Goal: Task Accomplishment & Management: Use online tool/utility

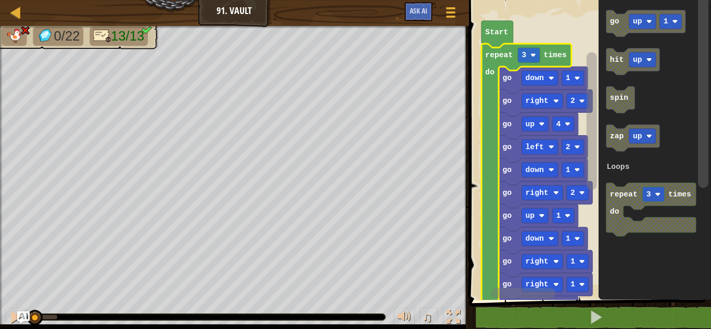
click at [500, 67] on icon "Blockly Workspace" at bounding box center [542, 80] width 89 height 27
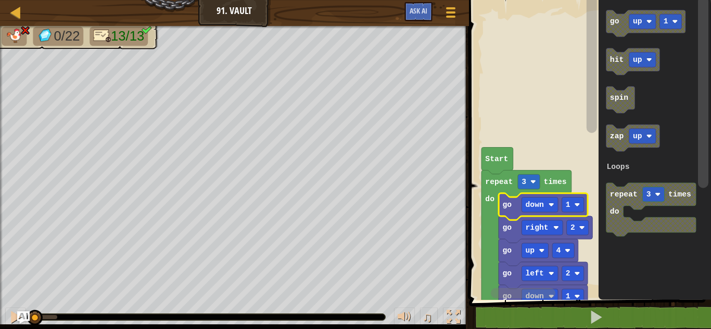
click at [500, 26] on rect "Blockly Workspace" at bounding box center [588, 147] width 245 height 305
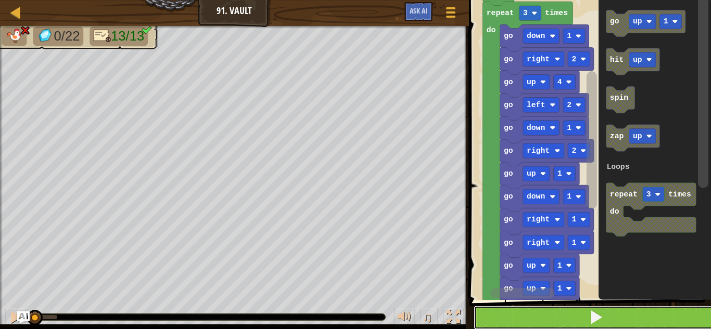
click at [639, 316] on button at bounding box center [595, 318] width 245 height 24
click at [629, 318] on button at bounding box center [595, 318] width 245 height 24
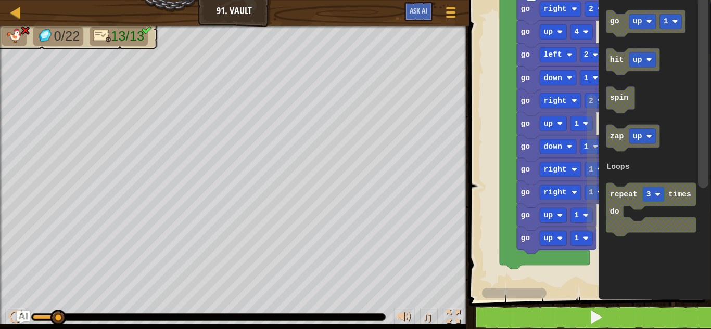
click at [666, 187] on icon "Blockly Workspace" at bounding box center [651, 210] width 90 height 54
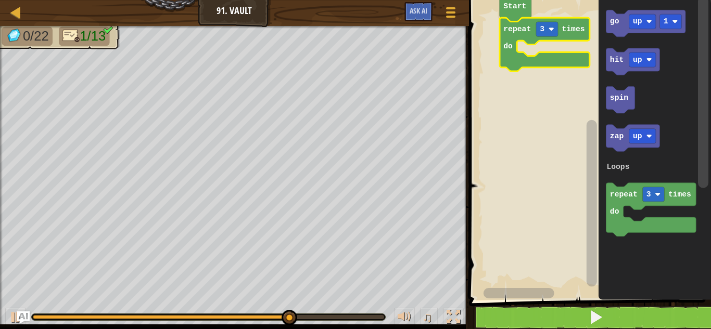
click at [545, 36] on rect "Blockly Workspace" at bounding box center [546, 29] width 22 height 15
click at [548, 22] on rect "Blockly Workspace" at bounding box center [546, 29] width 22 height 15
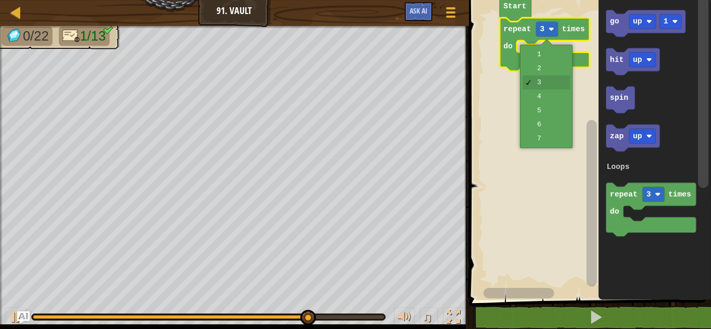
click at [556, 56] on icon "Blockly Workspace" at bounding box center [544, 45] width 90 height 54
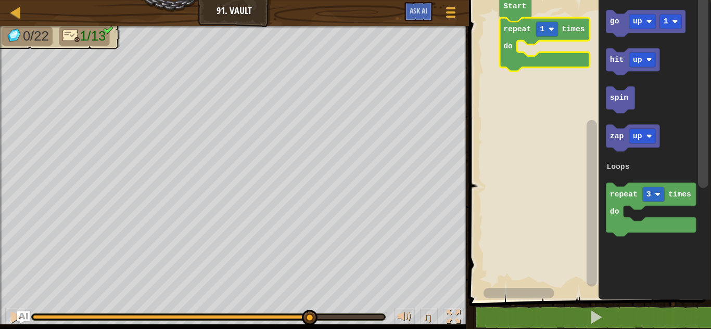
click at [551, 27] on image "Blockly Workspace" at bounding box center [551, 30] width 6 height 6
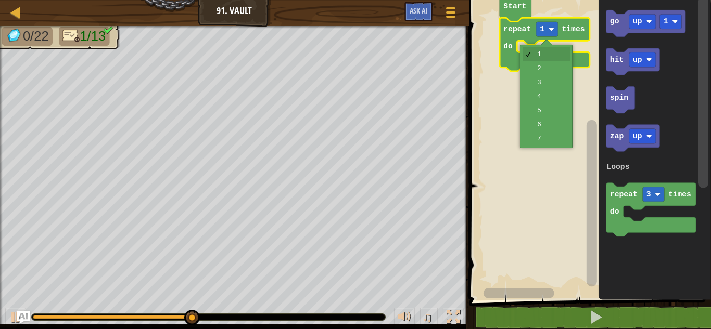
click at [547, 70] on rect "Blockly Workspace" at bounding box center [588, 147] width 245 height 305
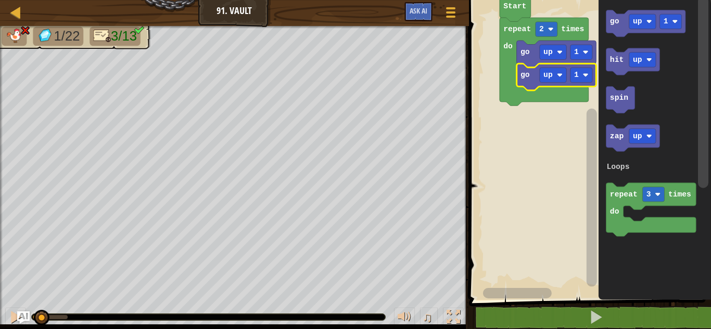
click at [559, 75] on image "Blockly Workspace" at bounding box center [559, 75] width 6 height 6
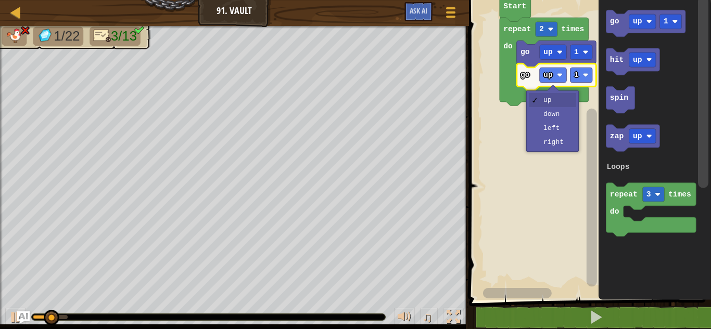
click at [563, 117] on rect "Blockly Workspace" at bounding box center [588, 147] width 245 height 305
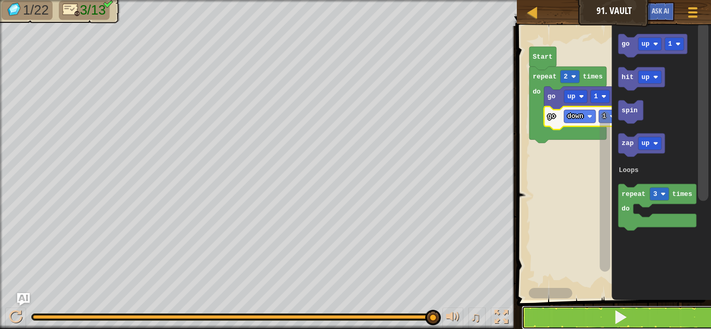
click at [695, 311] on button at bounding box center [619, 318] width 197 height 24
click at [0, 0] on div at bounding box center [0, 0] width 0 height 0
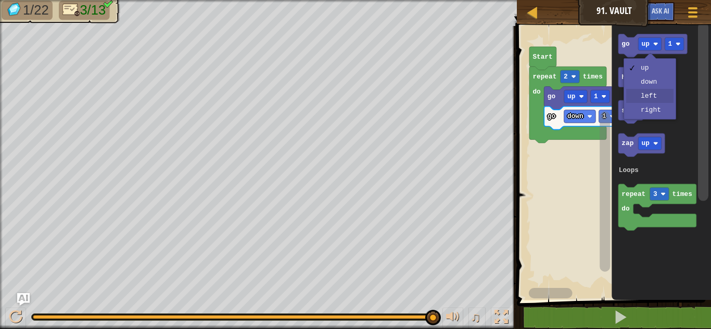
click at [655, 100] on icon "Blockly Workspace" at bounding box center [660, 160] width 99 height 279
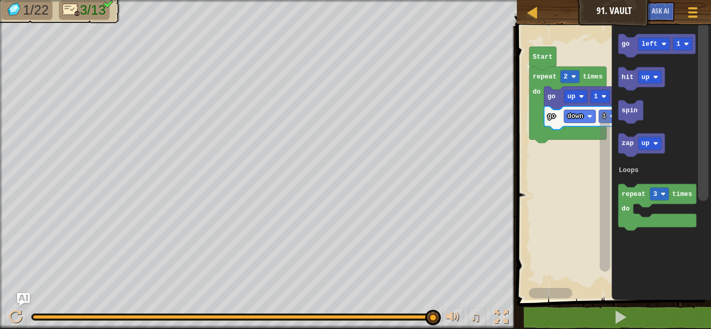
click at [0, 0] on div at bounding box center [0, 0] width 0 height 0
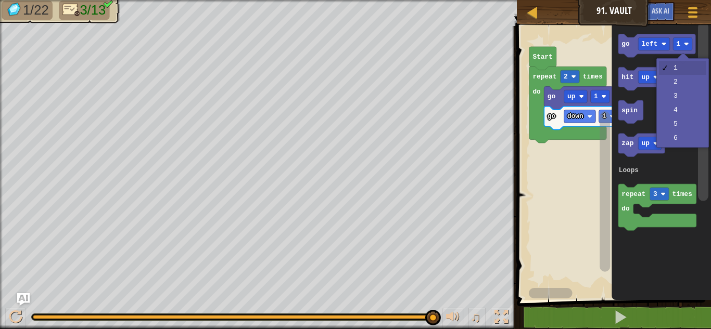
click at [686, 90] on icon "Blockly Workspace" at bounding box center [660, 160] width 99 height 279
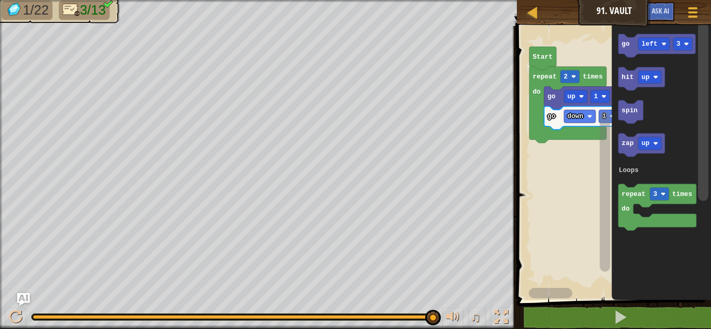
click at [0, 0] on div at bounding box center [0, 0] width 0 height 0
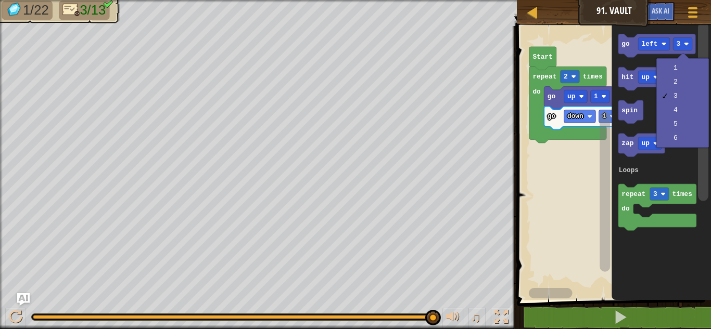
click at [689, 85] on icon "Blockly Workspace" at bounding box center [660, 160] width 99 height 279
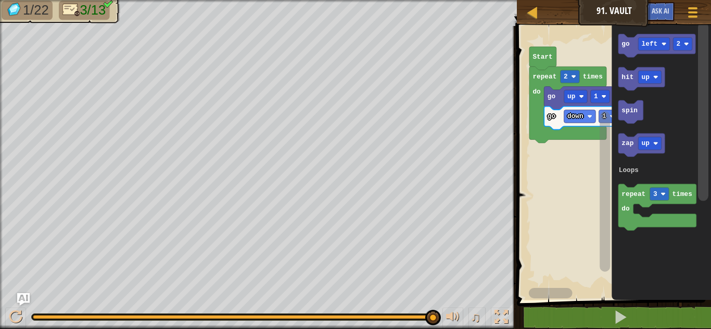
click at [621, 48] on text "go" at bounding box center [625, 44] width 8 height 8
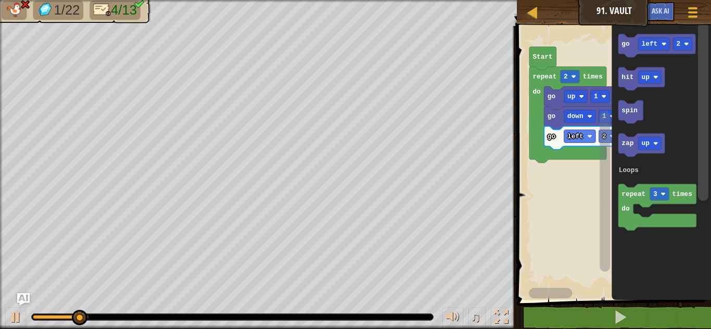
click at [662, 44] on image "Blockly Workspace" at bounding box center [663, 44] width 5 height 5
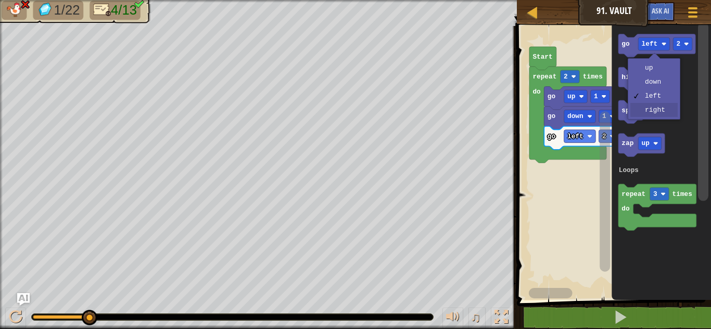
click at [663, 111] on icon "Blockly Workspace" at bounding box center [660, 160] width 99 height 279
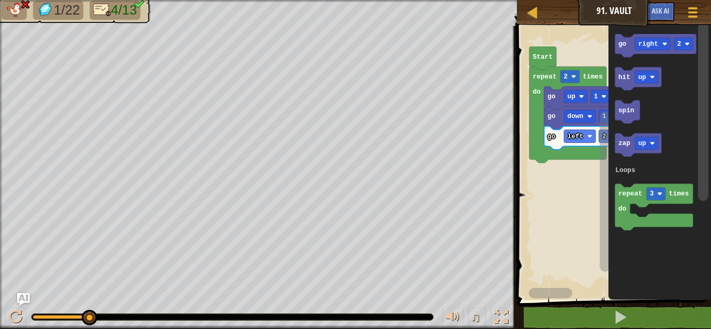
click at [0, 0] on div at bounding box center [0, 0] width 0 height 0
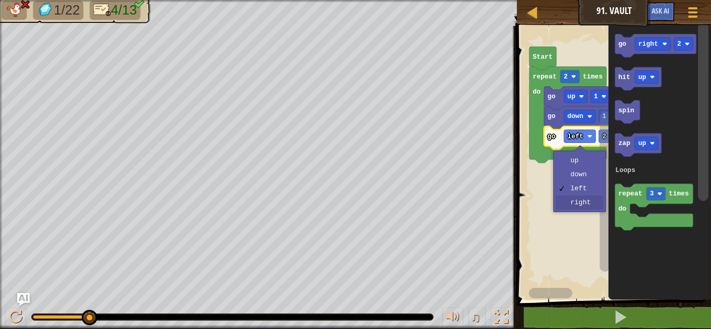
click at [588, 205] on rect "Blockly Workspace" at bounding box center [611, 160] width 197 height 279
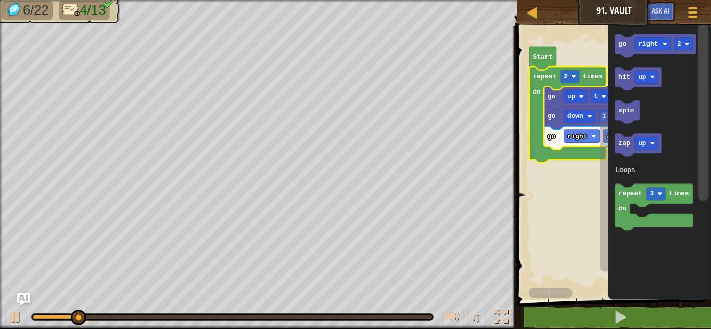
click at [572, 78] on image "Blockly Workspace" at bounding box center [573, 76] width 5 height 5
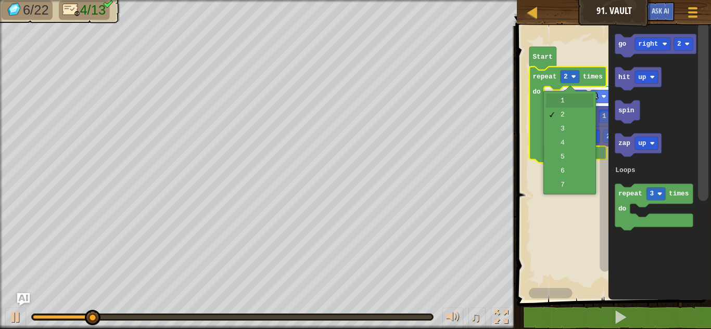
click at [574, 102] on rect "Blockly Workspace" at bounding box center [575, 96] width 23 height 13
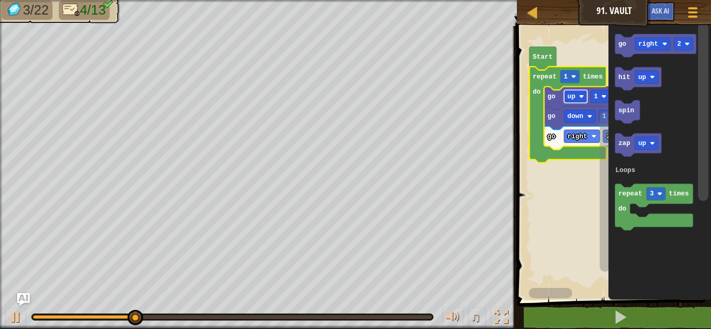
click at [0, 0] on div at bounding box center [0, 0] width 0 height 0
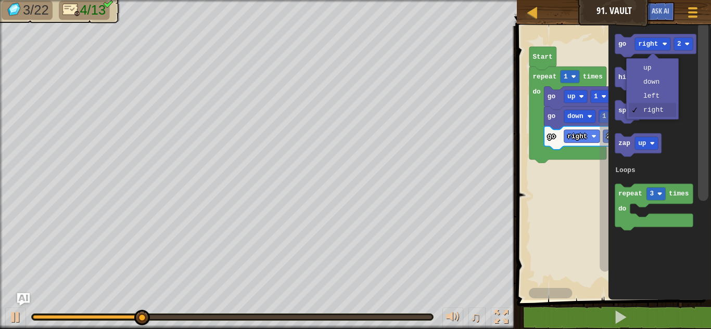
click at [658, 74] on rect "Blockly Workspace" at bounding box center [646, 77] width 23 height 13
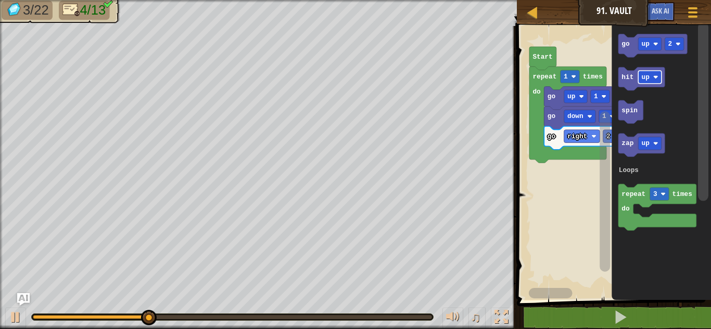
click at [683, 40] on rect "Blockly Workspace" at bounding box center [673, 43] width 19 height 13
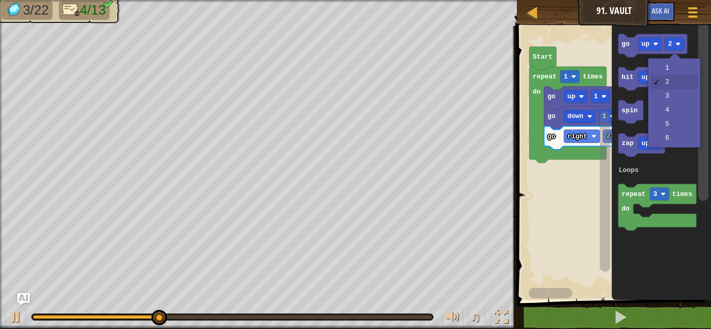
click at [676, 70] on icon "Blockly Workspace" at bounding box center [660, 160] width 99 height 279
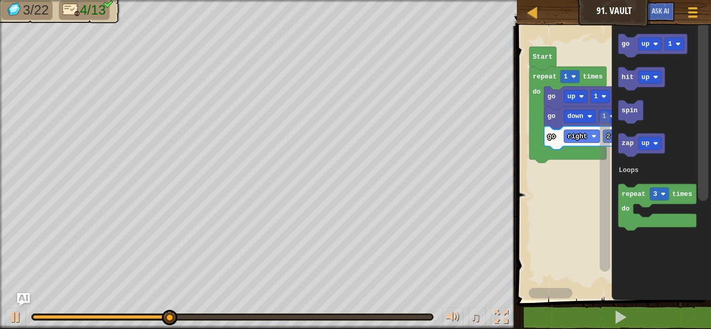
click at [623, 47] on text "go" at bounding box center [625, 44] width 8 height 8
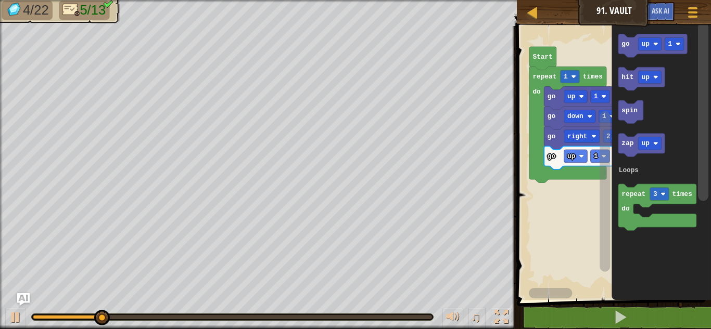
click at [0, 0] on div at bounding box center [0, 0] width 0 height 0
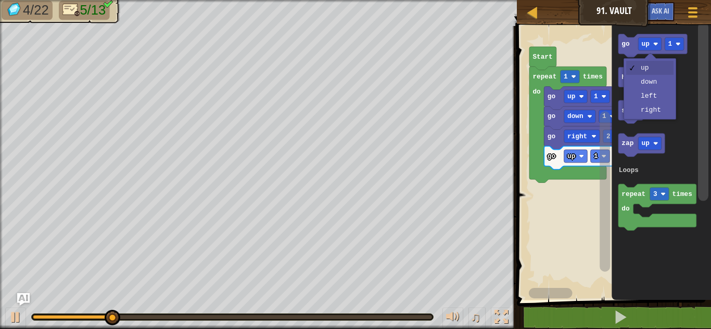
click at [653, 84] on icon "Blockly Workspace" at bounding box center [641, 78] width 46 height 23
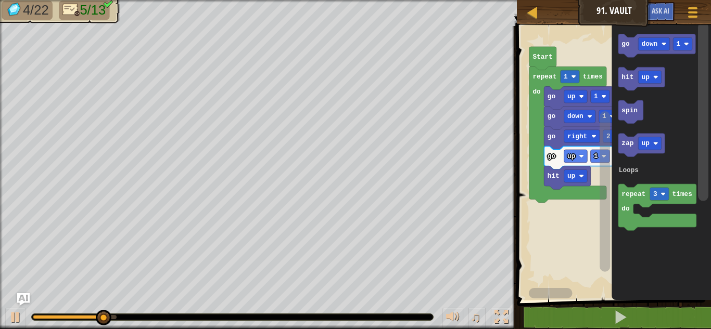
click at [0, 0] on div at bounding box center [0, 0] width 0 height 0
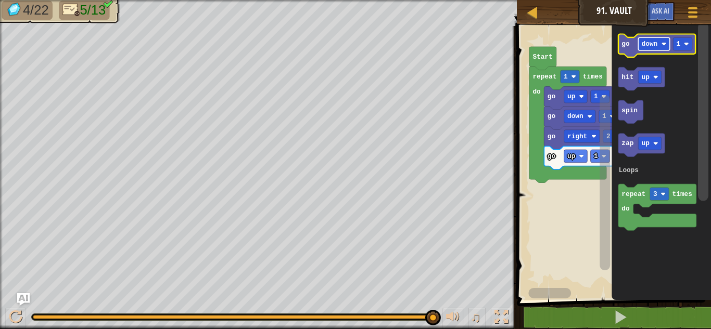
click at [650, 49] on rect "Blockly Workspace" at bounding box center [654, 43] width 32 height 13
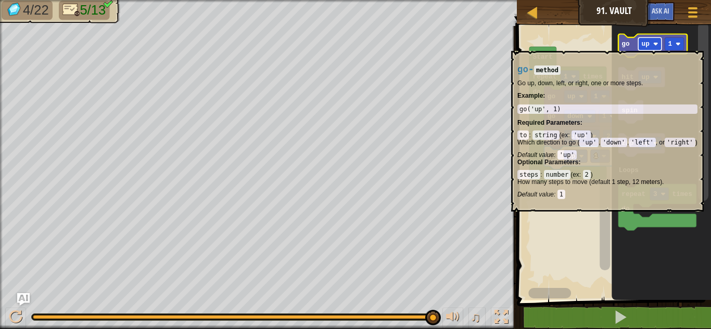
click at [640, 45] on rect "Blockly Workspace" at bounding box center [649, 43] width 23 height 13
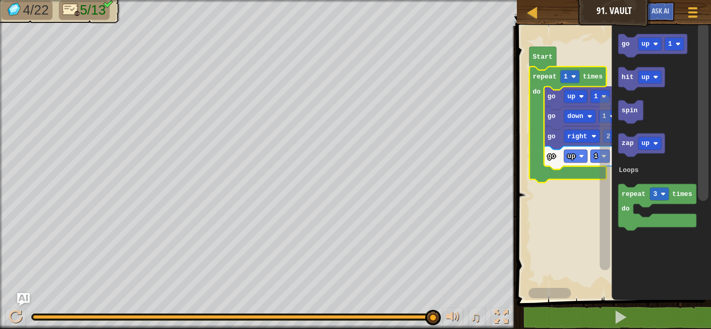
click at [610, 159] on rect "Blockly Workspace" at bounding box center [604, 154] width 13 height 266
click at [710, 251] on div "Loops Start repeat 1 times do go up 1 go down 1 go right 2 go up 1 go up 1 hit …" at bounding box center [611, 160] width 197 height 279
